Goal: Task Accomplishment & Management: Manage account settings

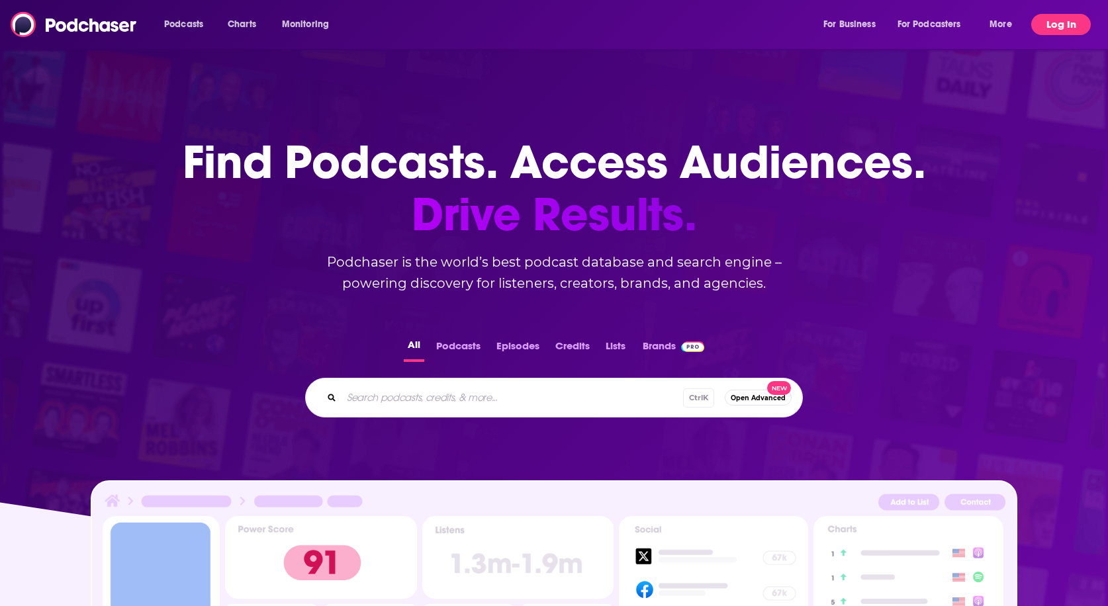
click at [1065, 19] on button "Log In" at bounding box center [1062, 24] width 60 height 21
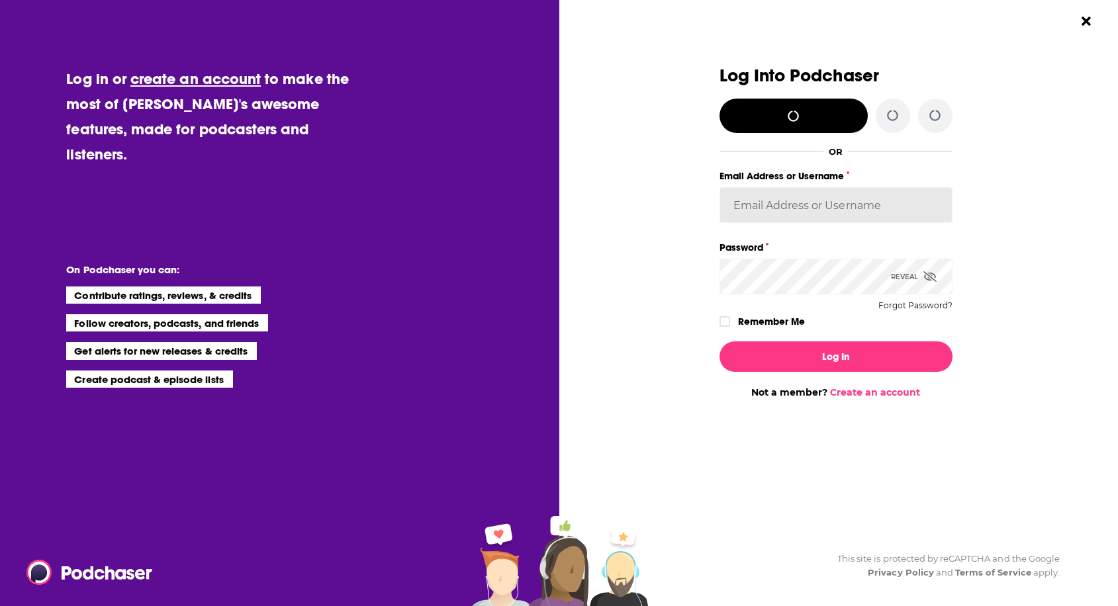
type input "[PERSON_NAME]-publicity"
click at [934, 273] on icon "Dialog" at bounding box center [930, 276] width 13 height 11
click at [662, 308] on div "Dialog" at bounding box center [603, 232] width 233 height 332
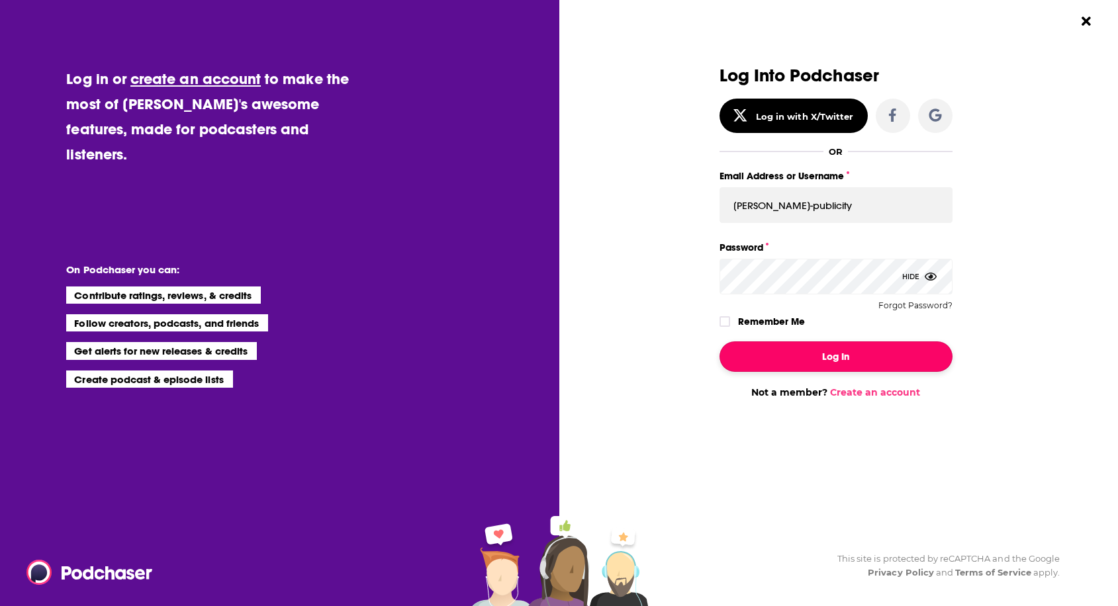
click at [832, 349] on button "Log In" at bounding box center [836, 357] width 233 height 30
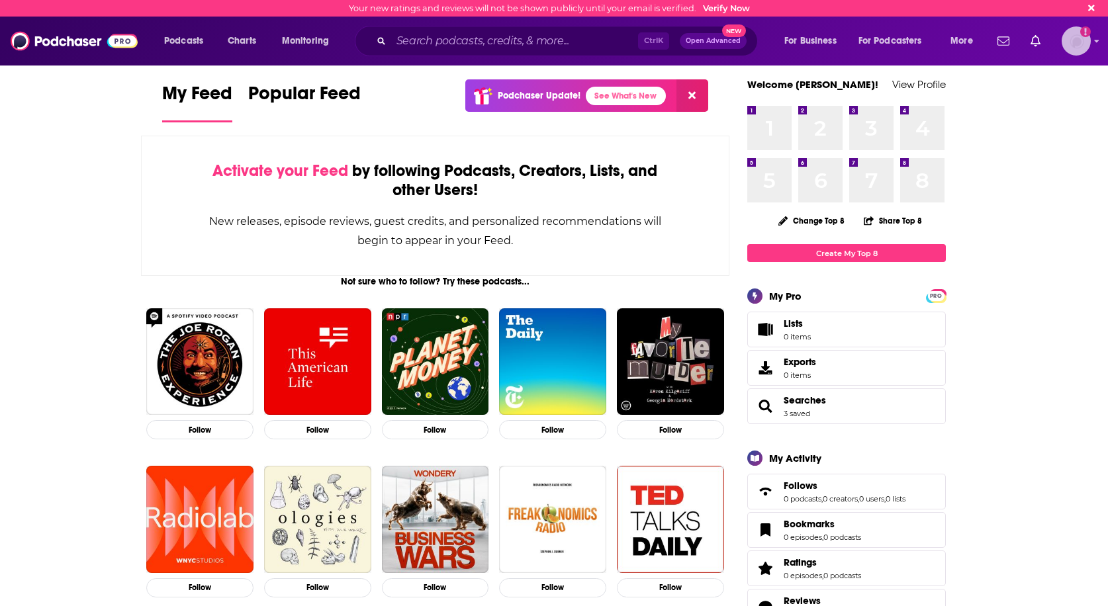
click at [1082, 52] on img "Logged in as workman-publicity" at bounding box center [1076, 40] width 29 height 29
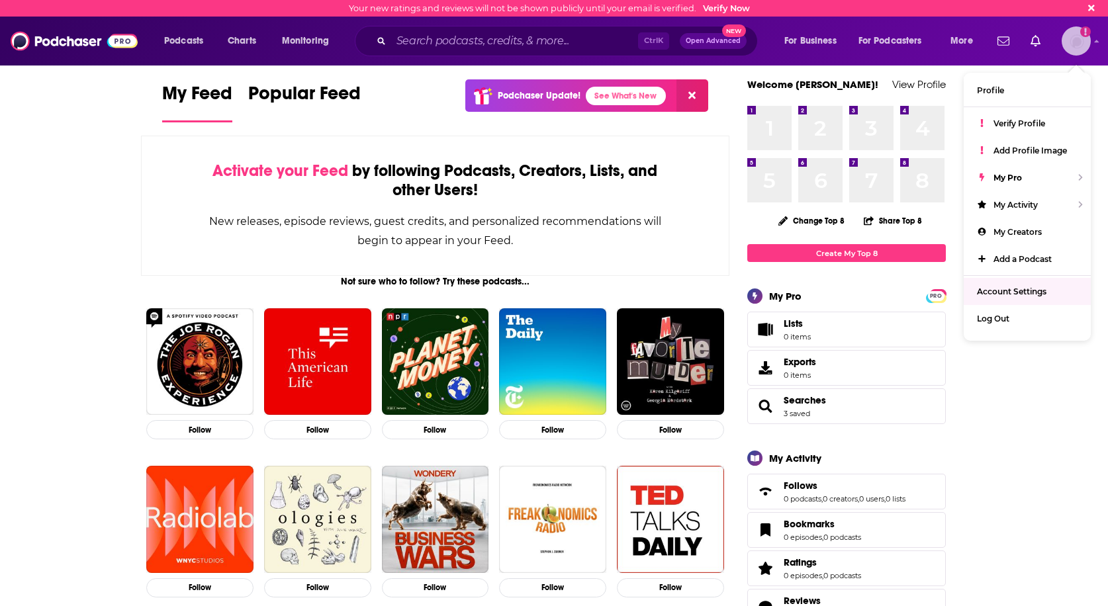
click at [1007, 296] on span "Account Settings" at bounding box center [1012, 292] width 70 height 10
